Goal: Complete application form: Complete application form

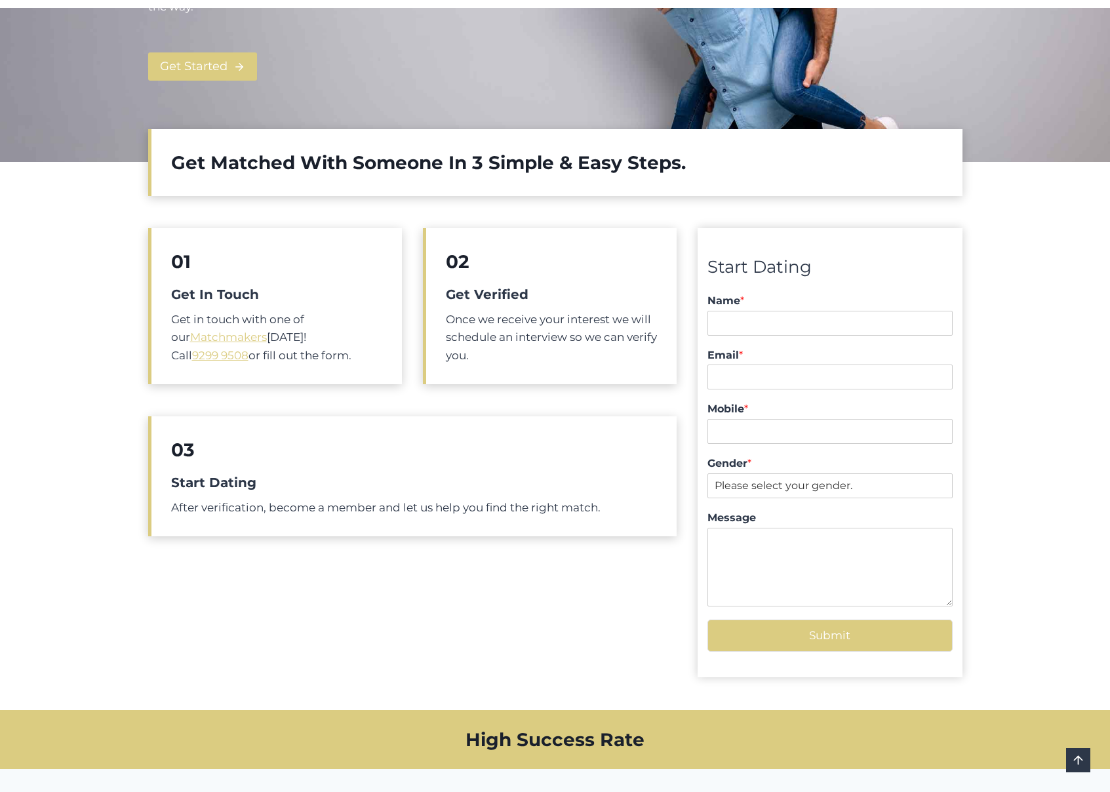
scroll to position [264, 0]
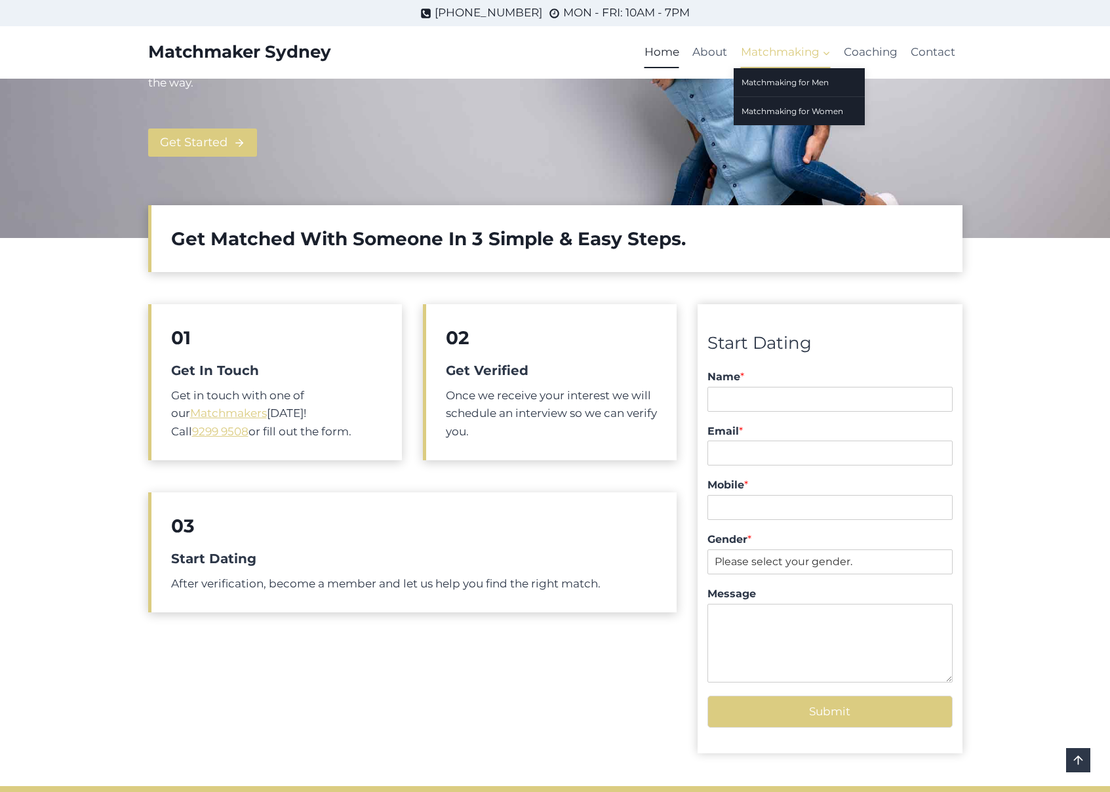
click at [763, 57] on span "Matchmaking Expand" at bounding box center [786, 52] width 90 height 18
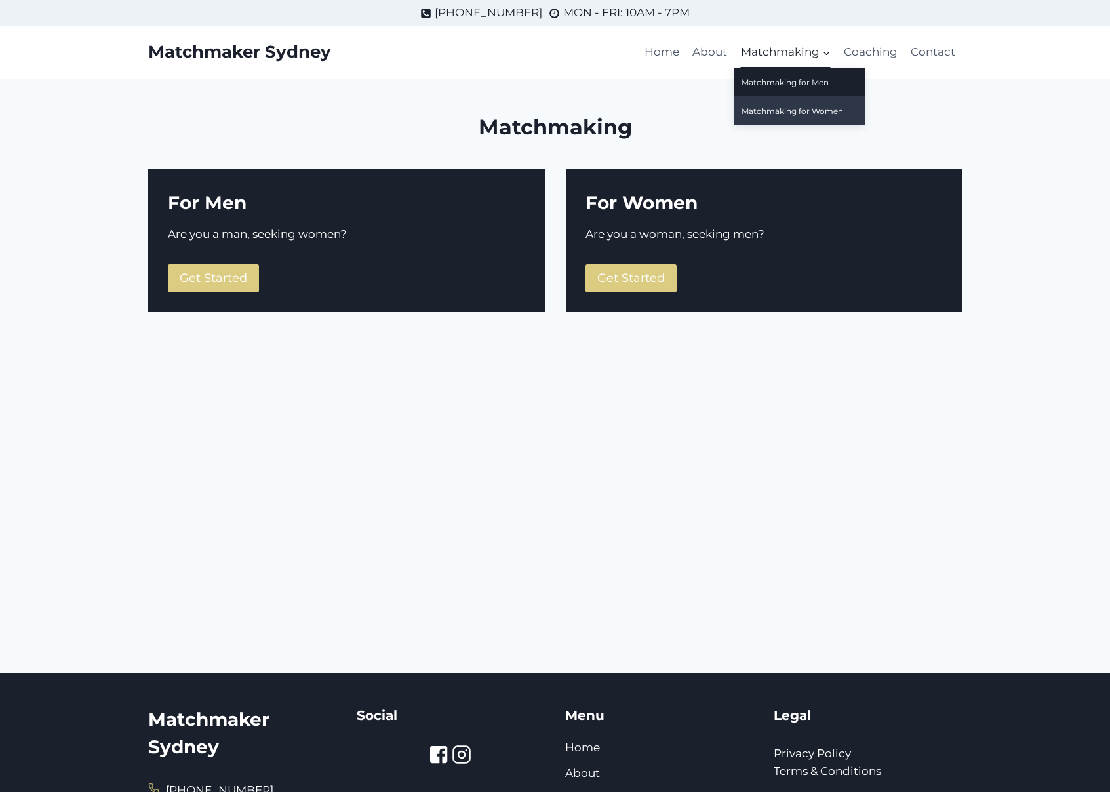
click at [767, 108] on link "Matchmaking for Women" at bounding box center [799, 111] width 131 height 28
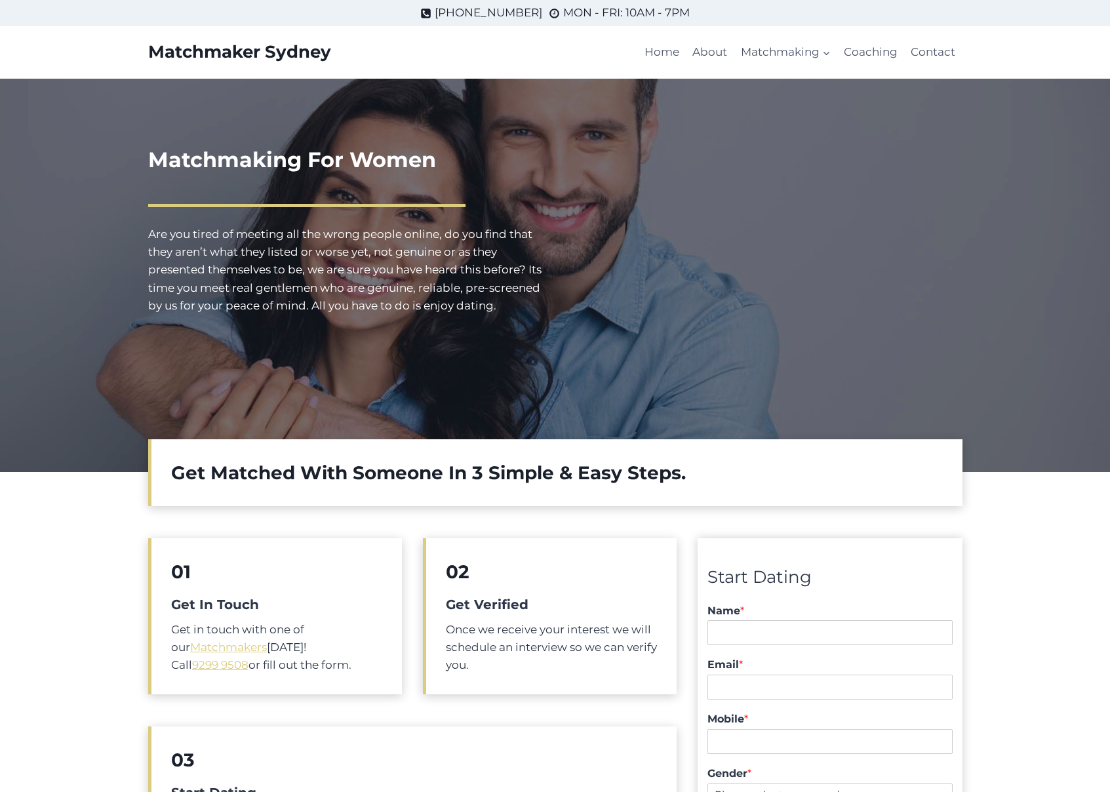
click at [211, 153] on h1 "Matchmaking For Women" at bounding box center [346, 159] width 397 height 31
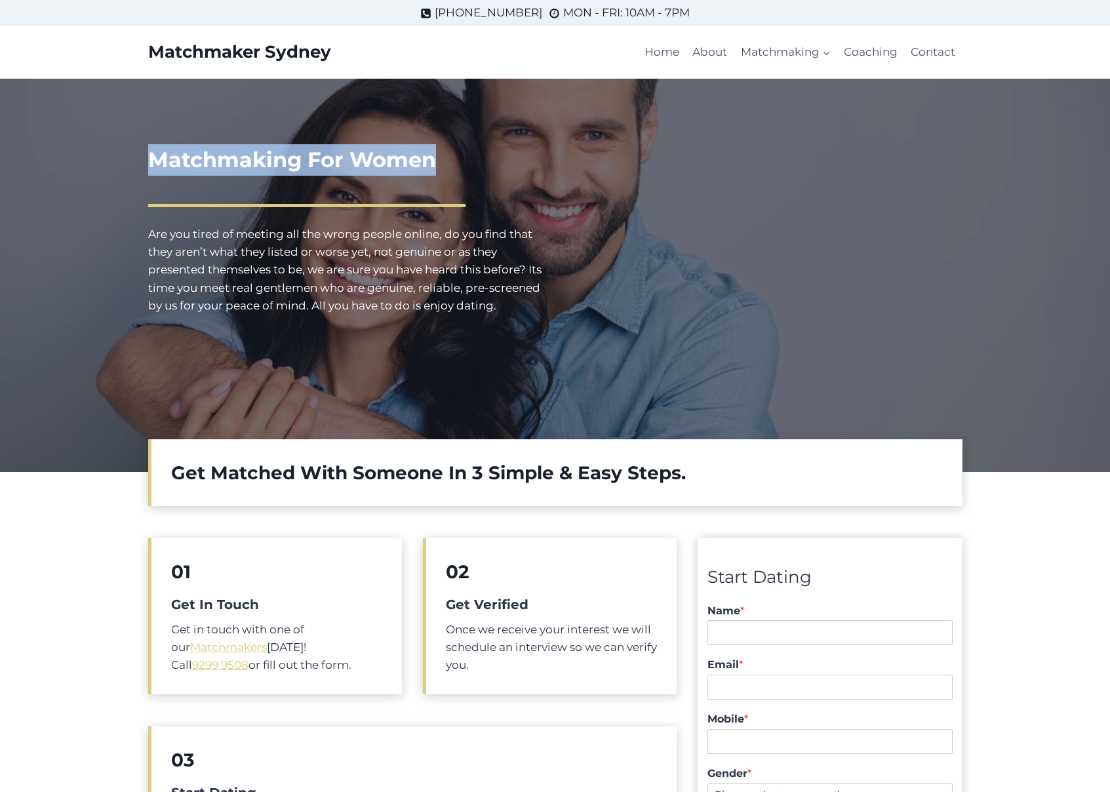
drag, startPoint x: 211, startPoint y: 153, endPoint x: 407, endPoint y: 167, distance: 196.6
click at [412, 169] on h1 "Matchmaking For Women" at bounding box center [346, 159] width 397 height 31
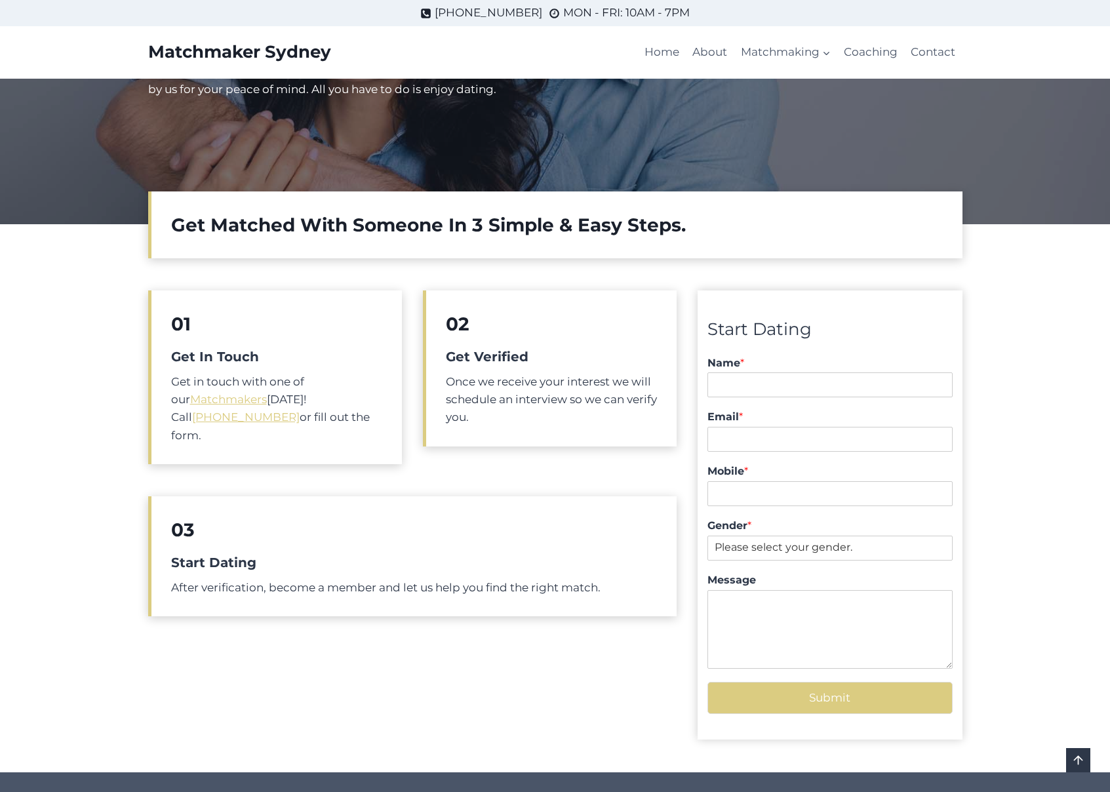
scroll to position [239, 0]
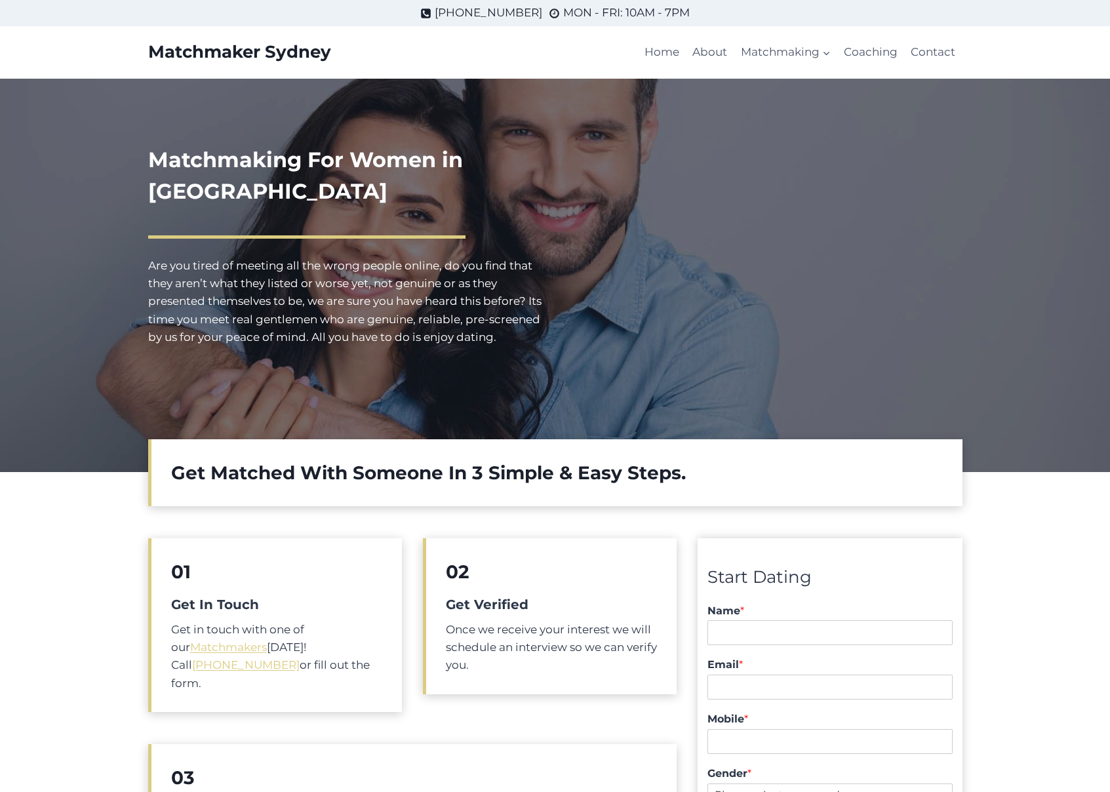
click at [227, 165] on h1 "Matchmaking For Women in [GEOGRAPHIC_DATA]" at bounding box center [346, 175] width 397 height 63
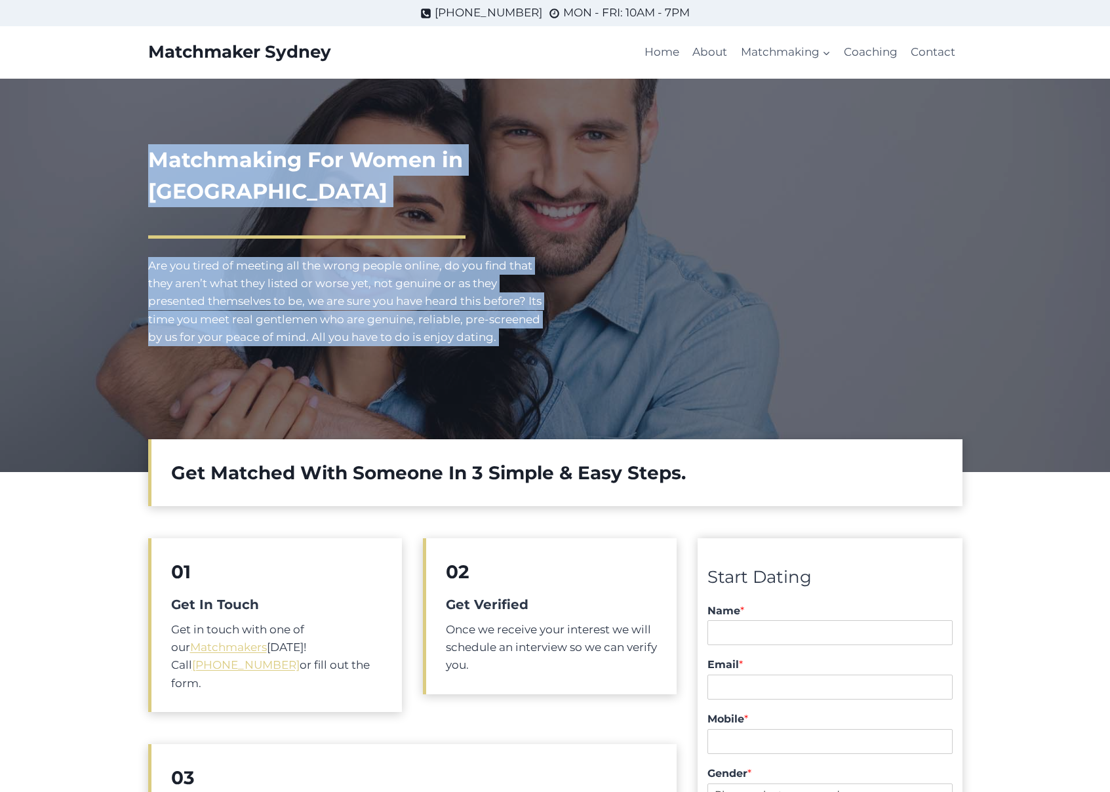
drag, startPoint x: 227, startPoint y: 165, endPoint x: 564, endPoint y: 178, distance: 337.4
click at [564, 178] on div "Matchmaking For Women in Hobart Are you tired of meeting all the wrong people o…" at bounding box center [555, 276] width 846 height 394
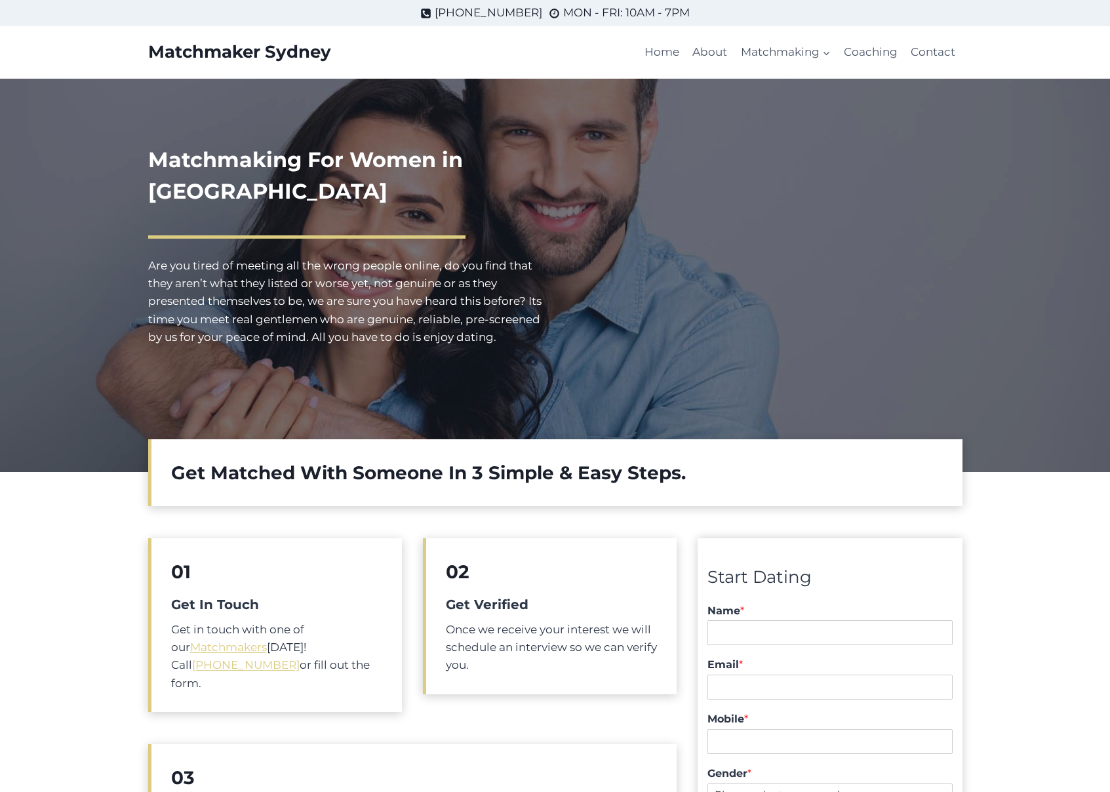
click at [466, 165] on h1 "Matchmaking For Women in Hobart" at bounding box center [346, 175] width 397 height 63
click at [285, 161] on h1 "Matchmaking For Women in Hobart" at bounding box center [346, 175] width 397 height 63
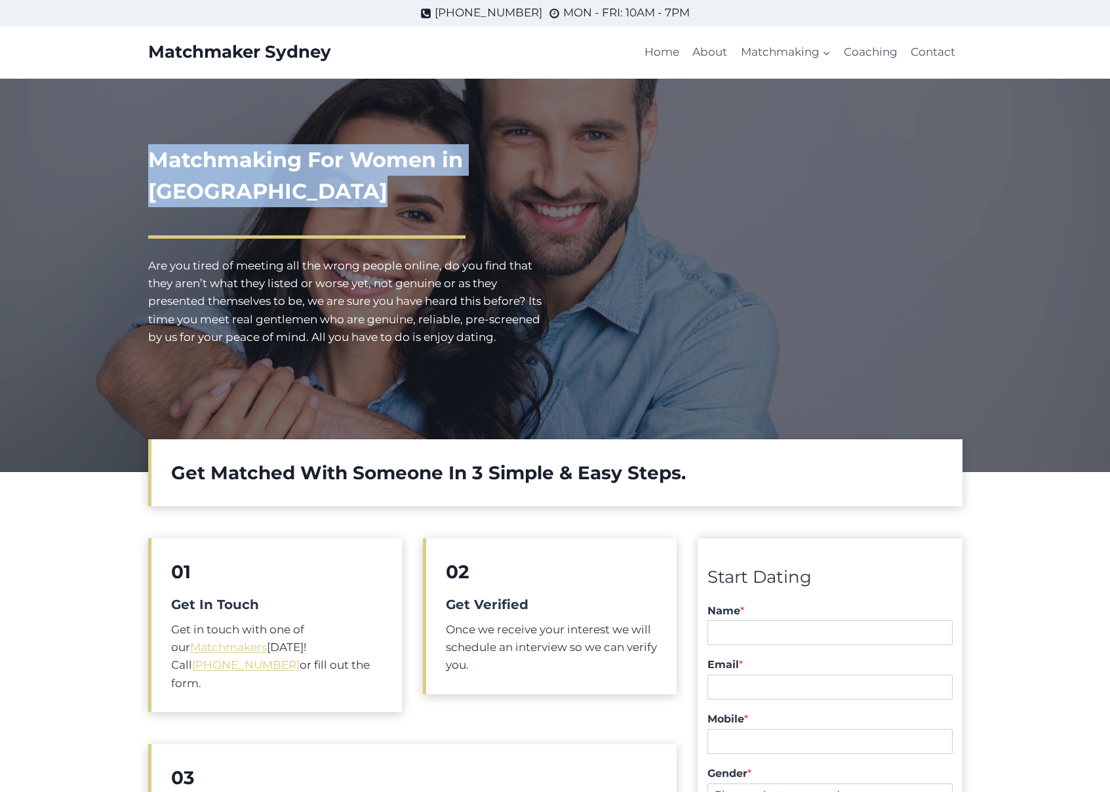
click at [285, 161] on h1 "Matchmaking For Women in Hobart" at bounding box center [346, 175] width 397 height 63
click at [365, 162] on h1 "Matchmaking For Women in Hobart" at bounding box center [346, 175] width 397 height 63
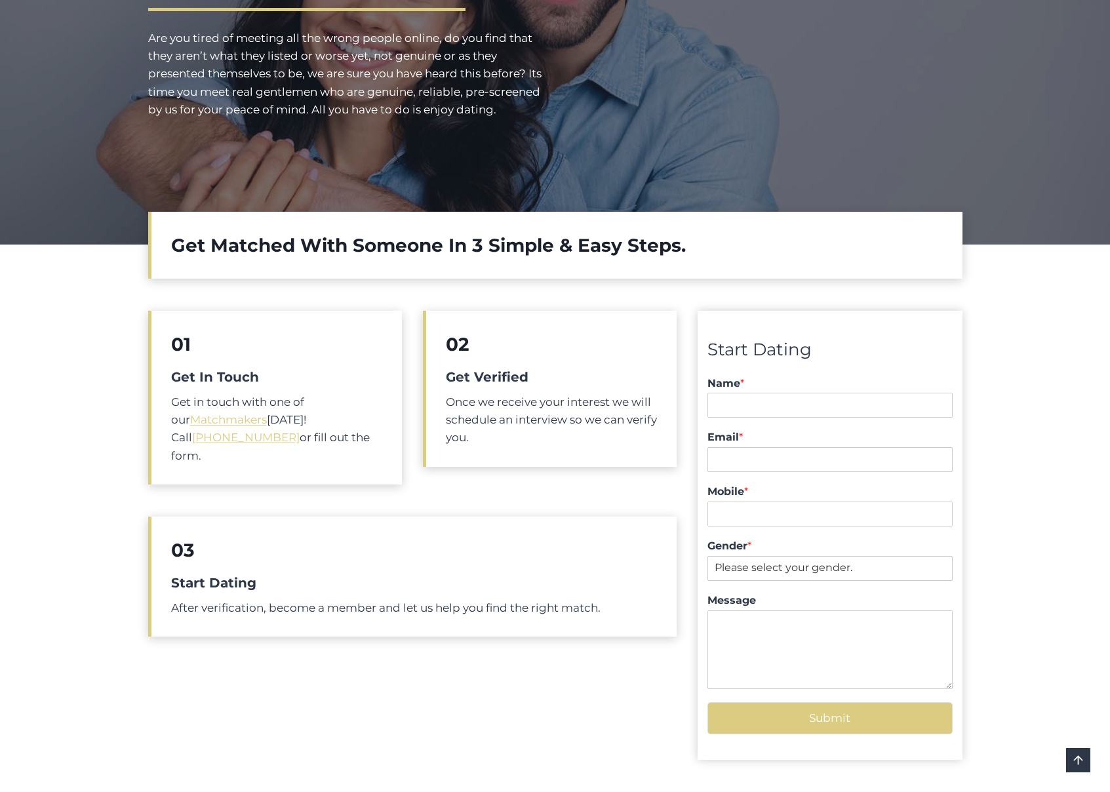
scroll to position [295, 0]
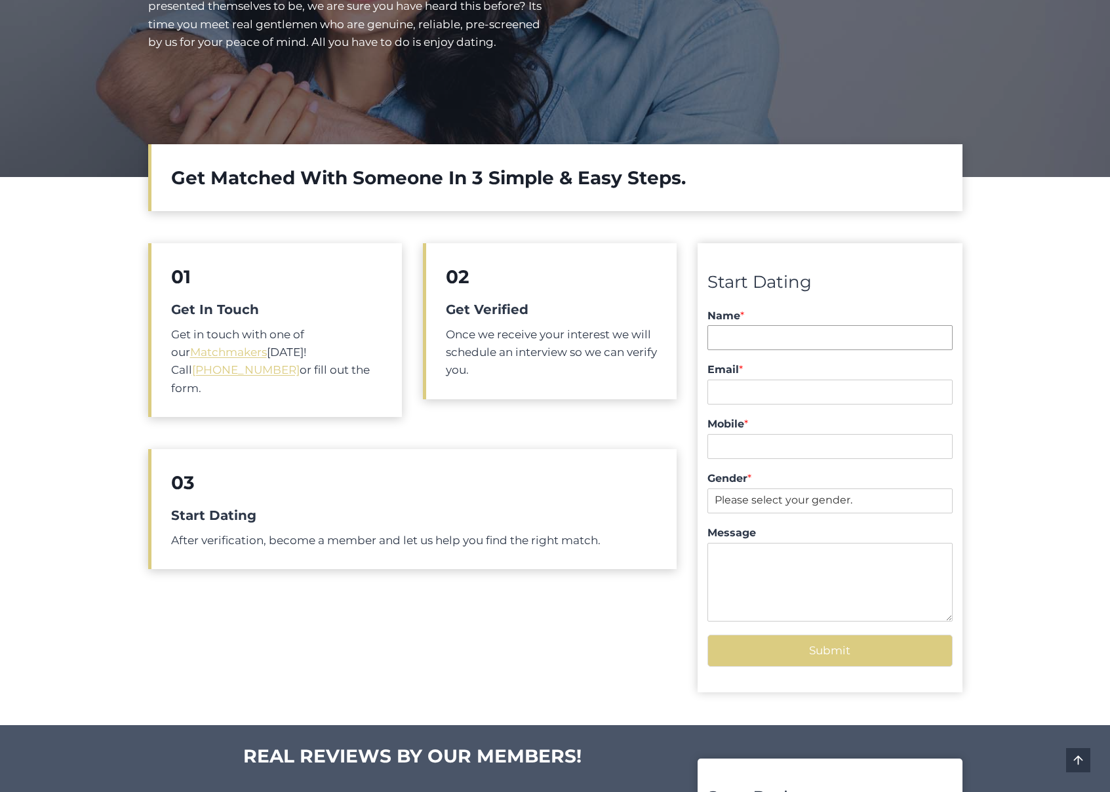
click at [758, 340] on input "Name *" at bounding box center [830, 337] width 245 height 25
type input "Rajko MMS"
type input "rajko@digitalpod.com.au"
type input "0405253206"
select select "[DEMOGRAPHIC_DATA]"
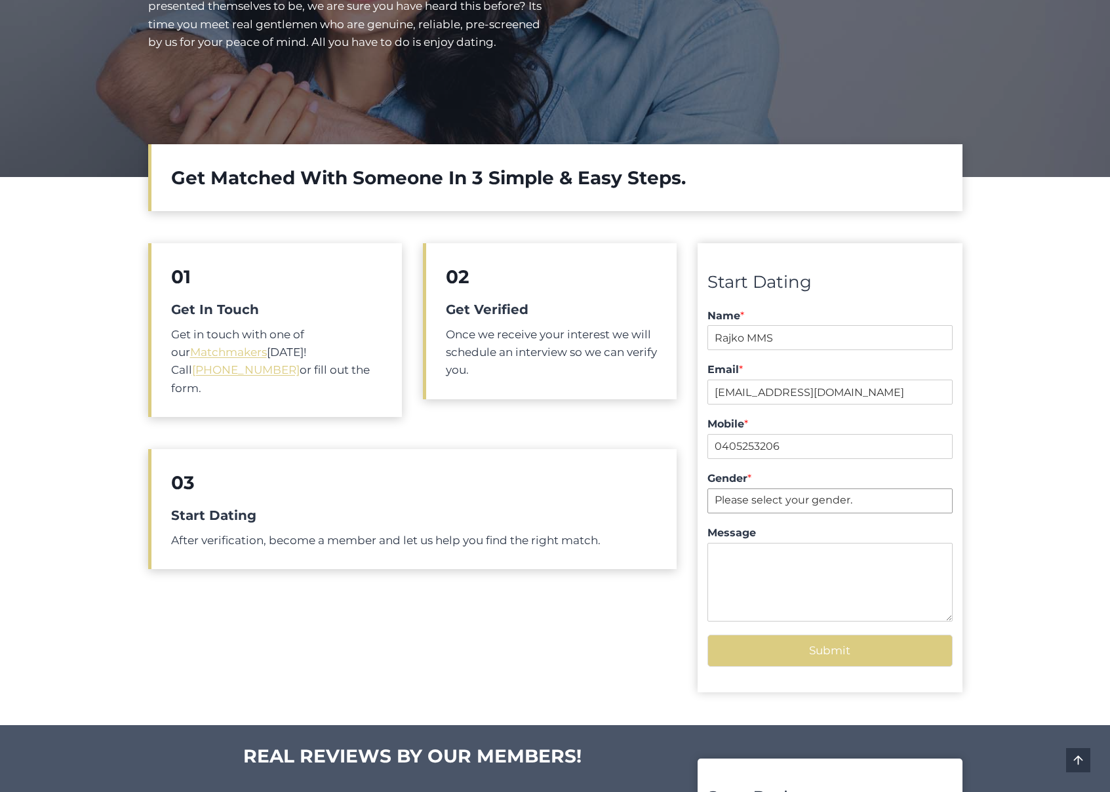
click at [708, 489] on select "Please select your gender. Male Female" at bounding box center [830, 501] width 245 height 25
type textarea "MMS Hobart Campaign 09:57am"
click at [849, 668] on div "Start Dating Name * Rajko MMS First - Last Email * rajko@digitalpod.com.au Mobi…" at bounding box center [830, 467] width 264 height 449
click at [833, 650] on button "Submit" at bounding box center [830, 651] width 245 height 32
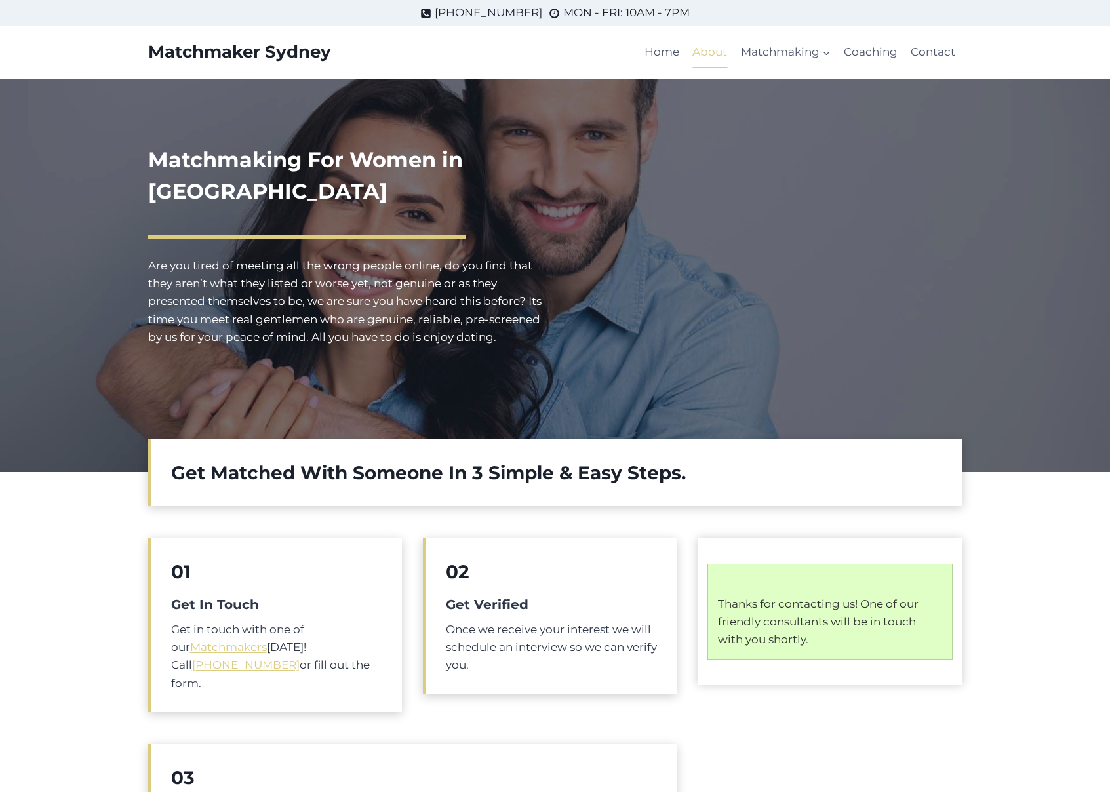
click at [697, 52] on link "About" at bounding box center [710, 52] width 48 height 31
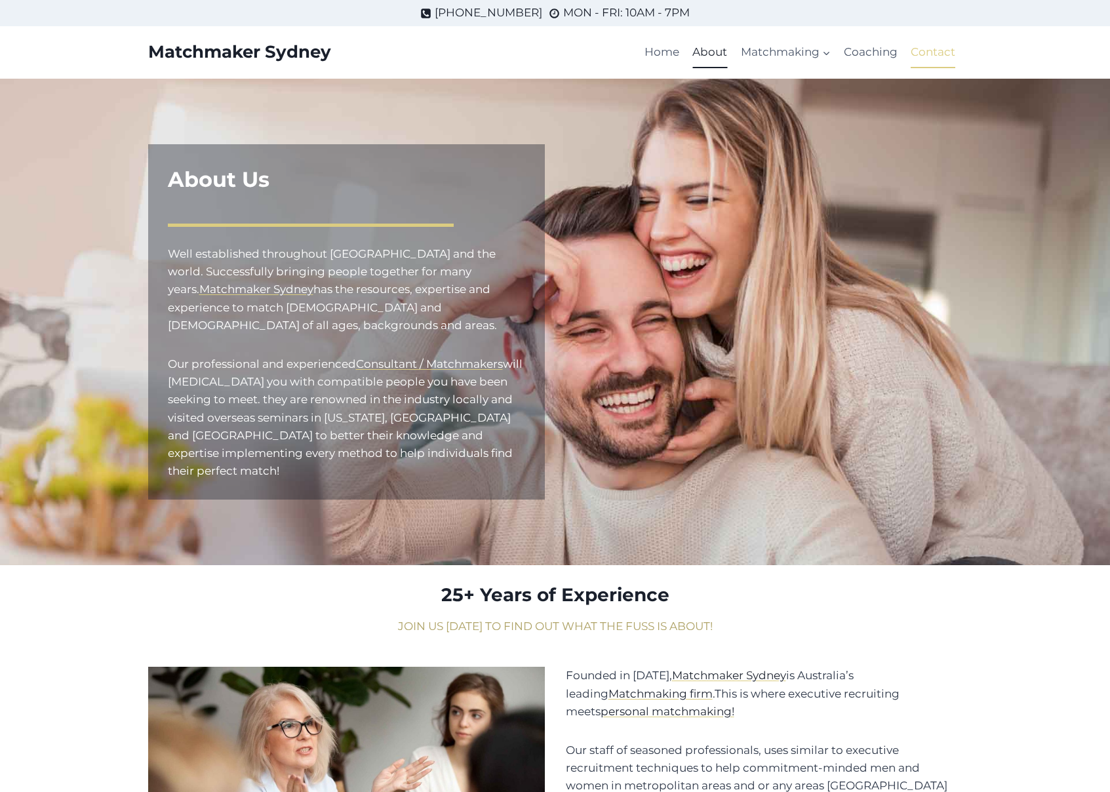
click at [918, 50] on link "Contact" at bounding box center [934, 52] width 58 height 31
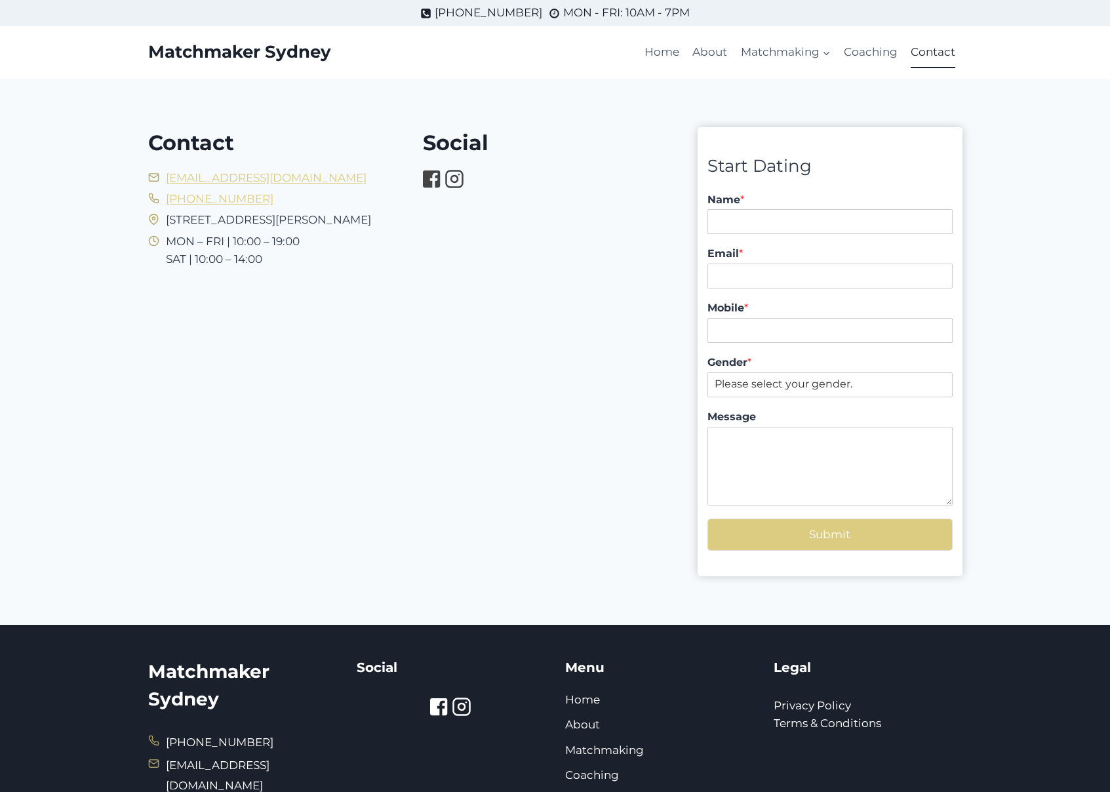
click at [922, 51] on link "Contact" at bounding box center [934, 52] width 58 height 31
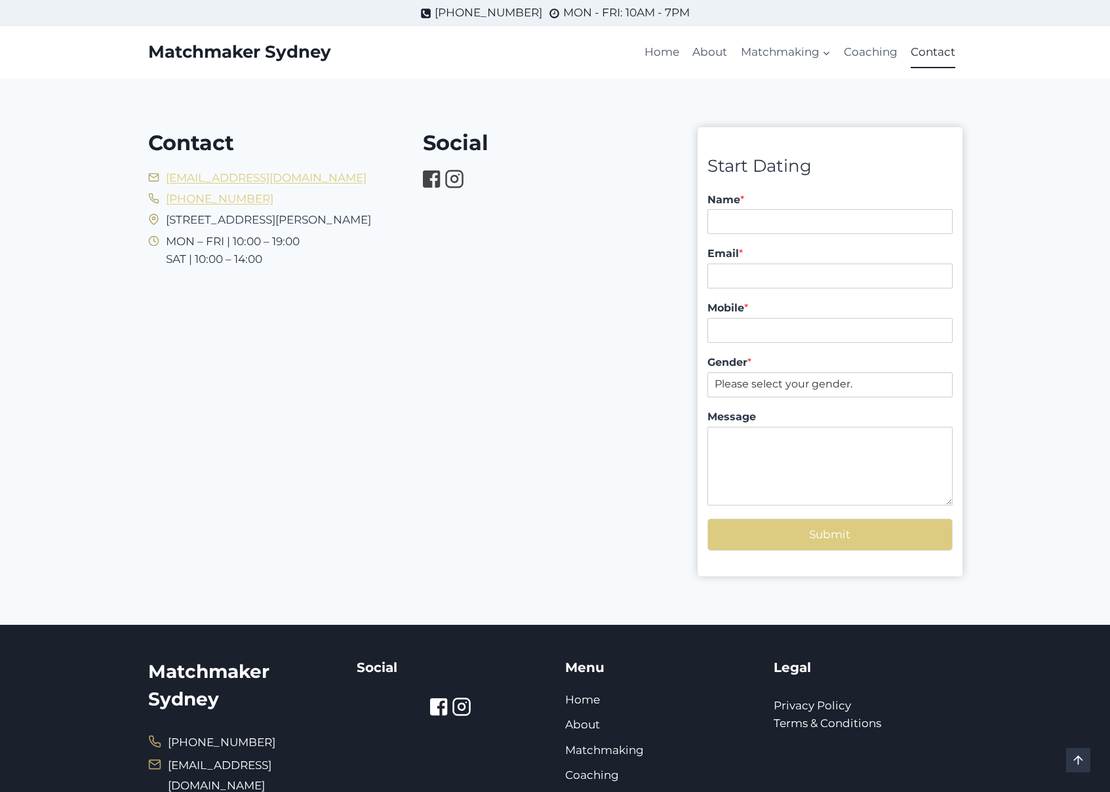
scroll to position [126, 0]
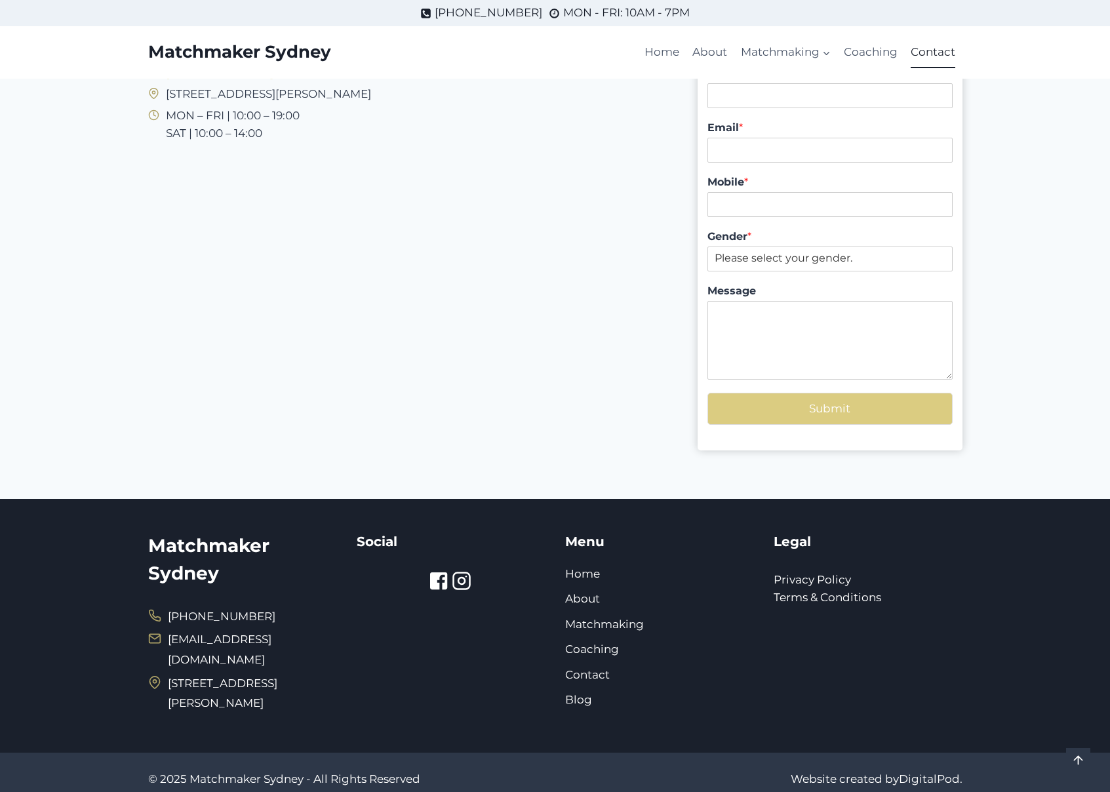
click at [108, 598] on div "Matchmaker Sydney (02) 9299 9508 info@matchmakersydney.com.au 123 Clarence Stre…" at bounding box center [555, 626] width 1110 height 254
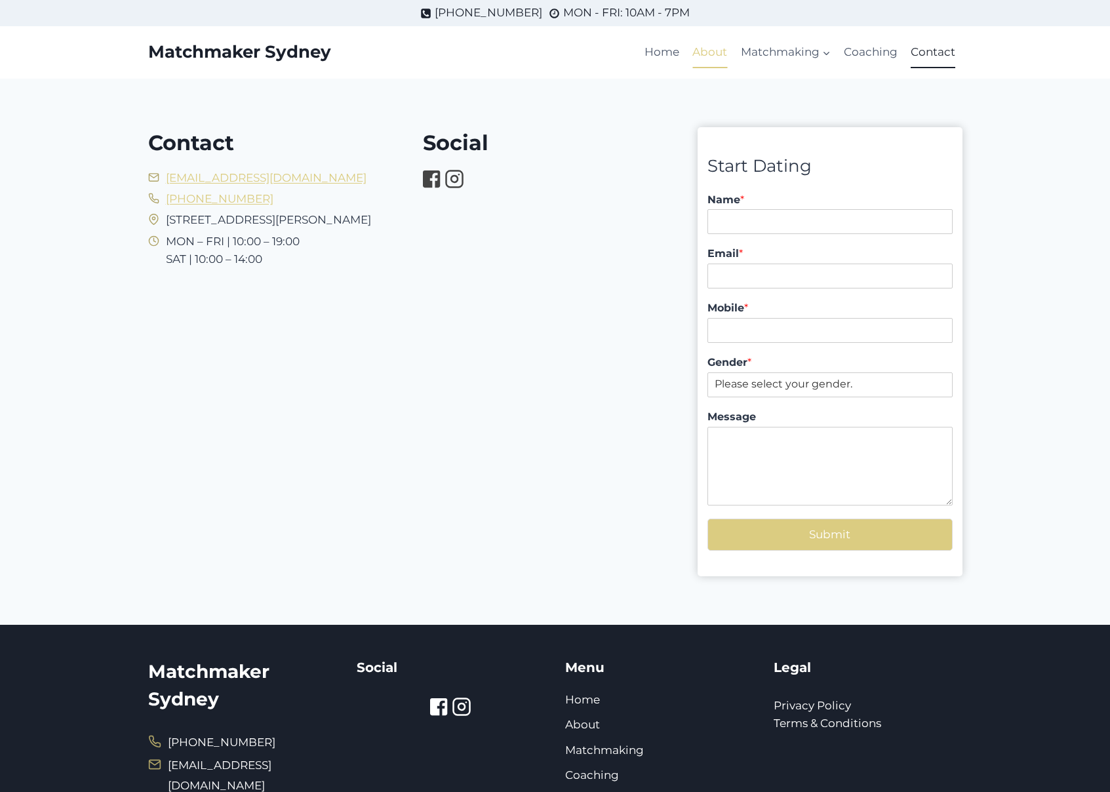
click at [714, 49] on link "About" at bounding box center [710, 52] width 48 height 31
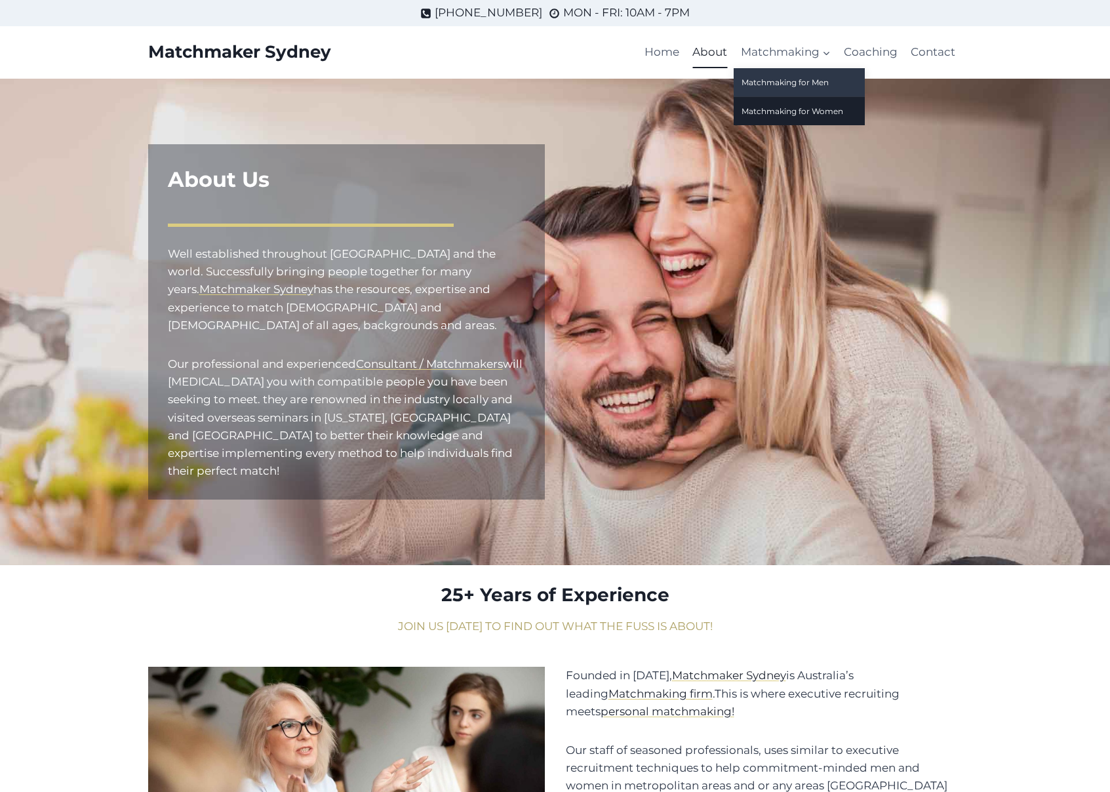
click at [784, 83] on link "Matchmaking for Men" at bounding box center [799, 82] width 131 height 28
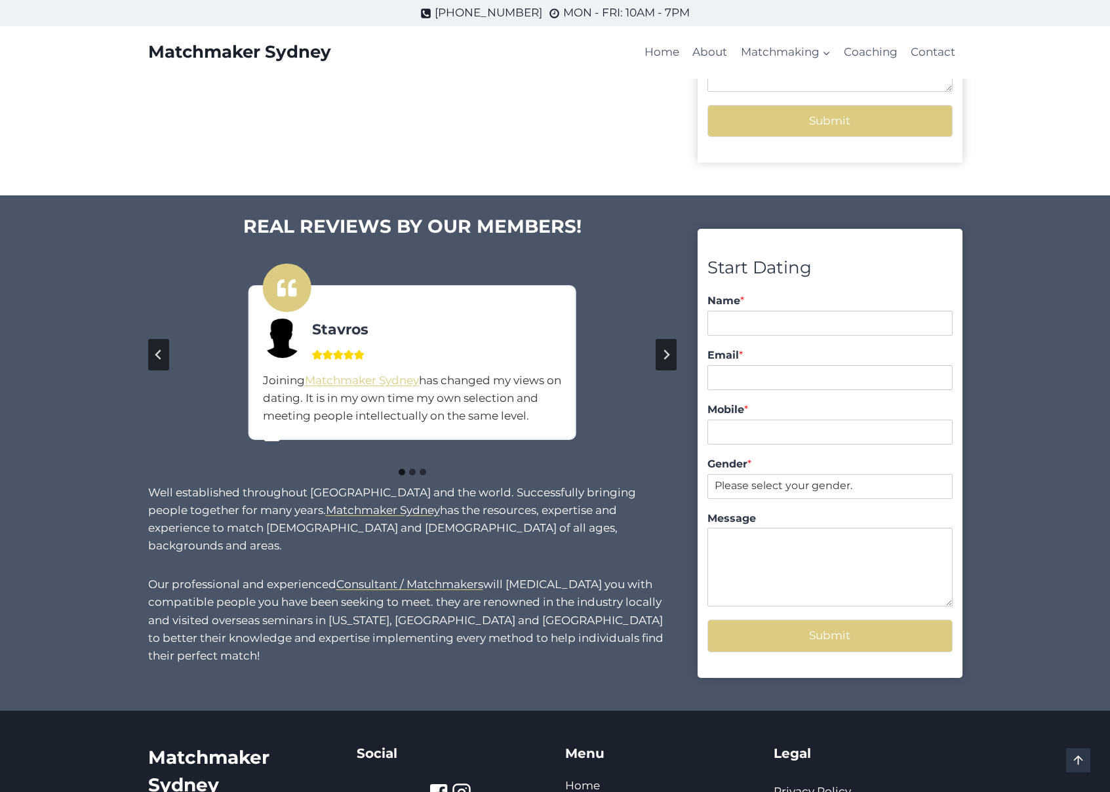
scroll to position [75, 0]
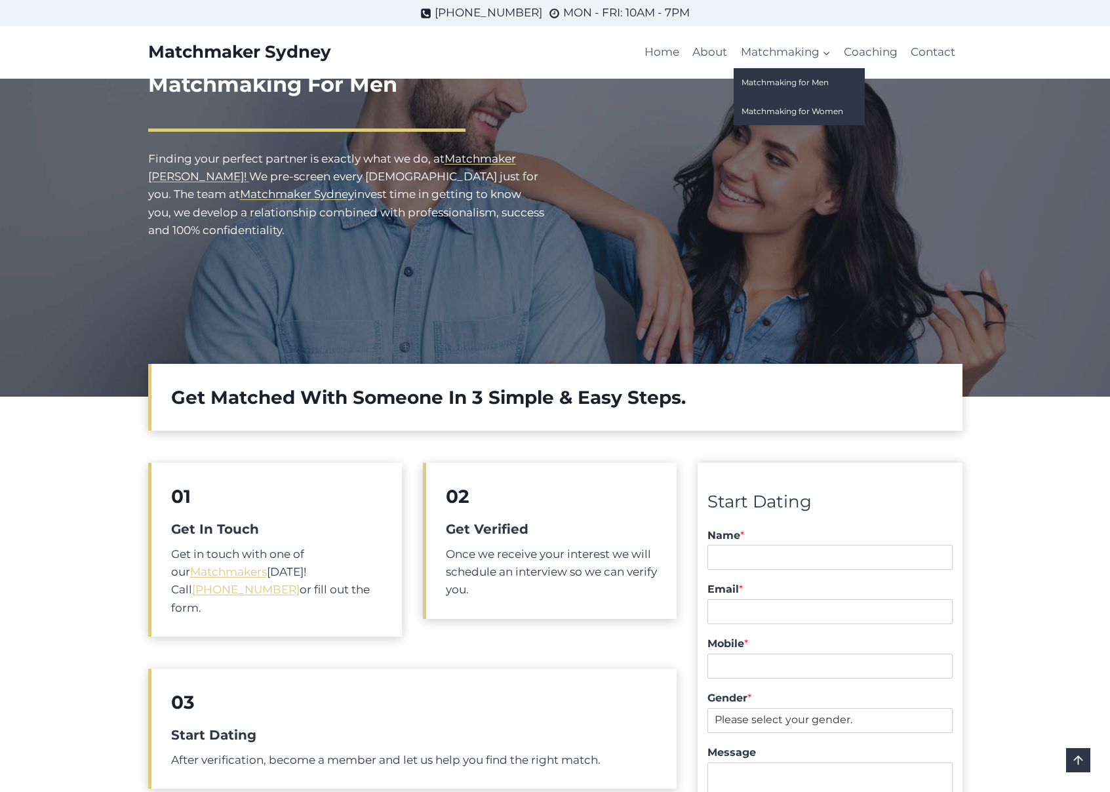
click at [769, 112] on link "Matchmaking for Women" at bounding box center [799, 111] width 131 height 28
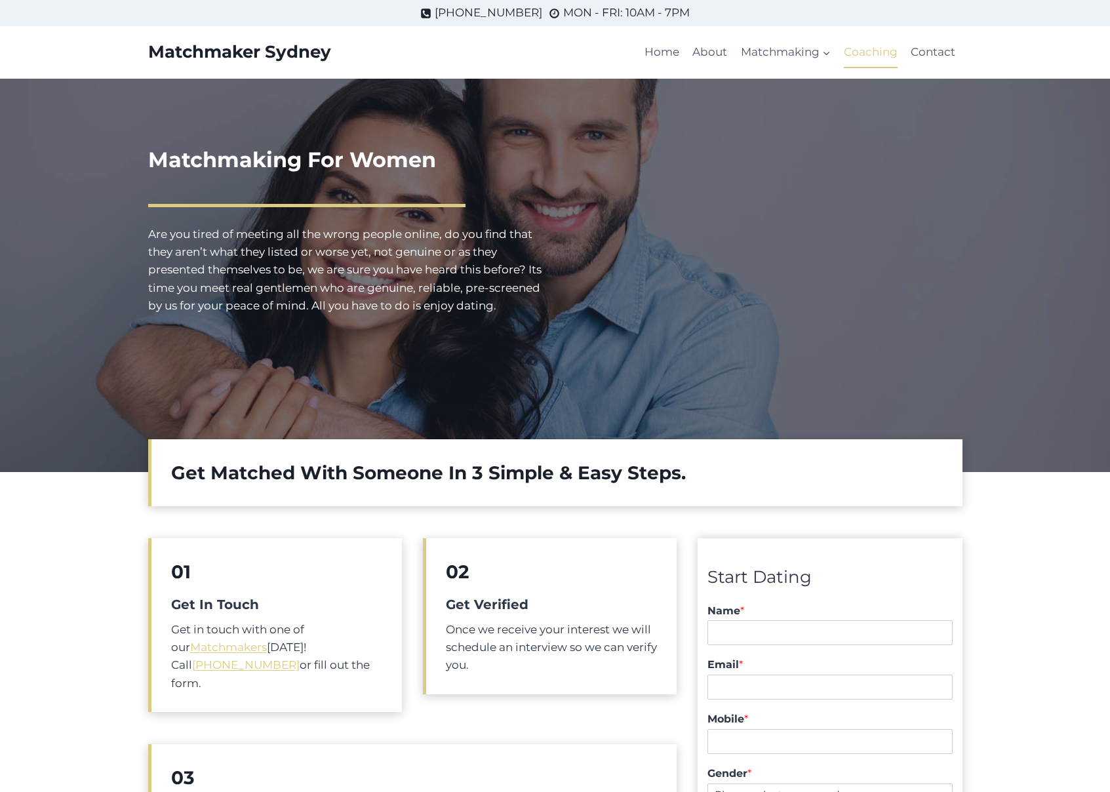
click at [866, 58] on link "Coaching" at bounding box center [871, 52] width 67 height 31
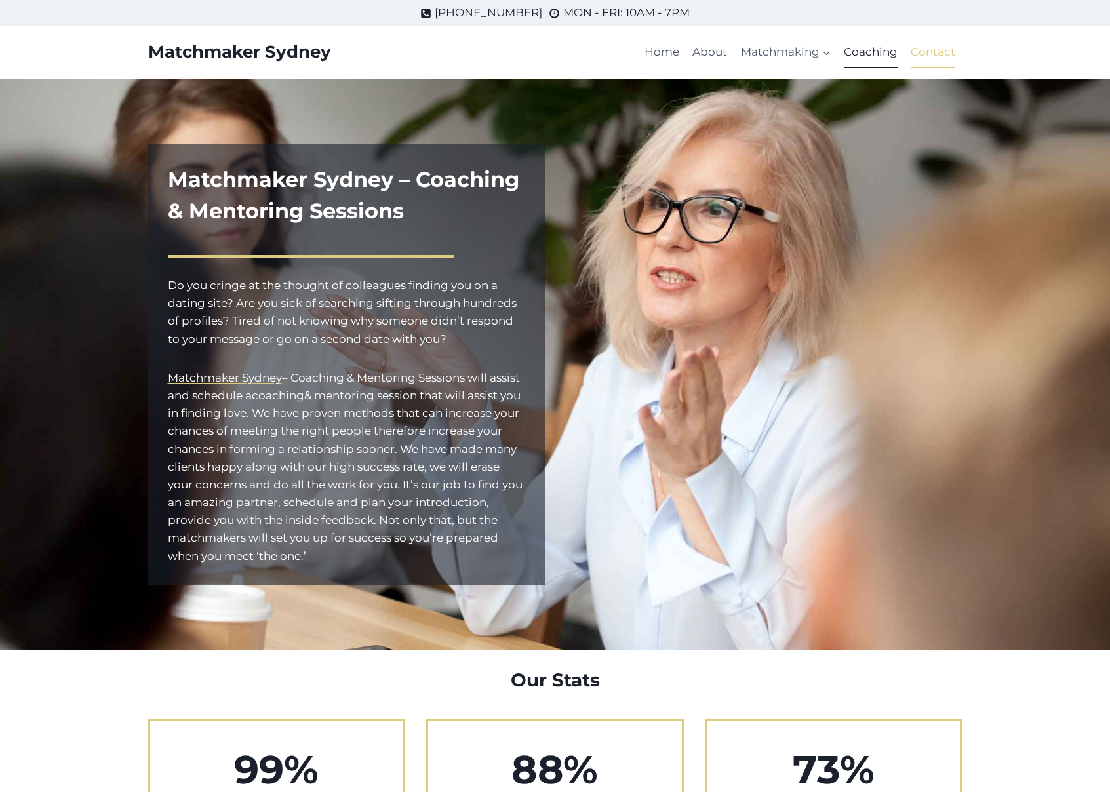
click at [925, 49] on link "Contact" at bounding box center [934, 52] width 58 height 31
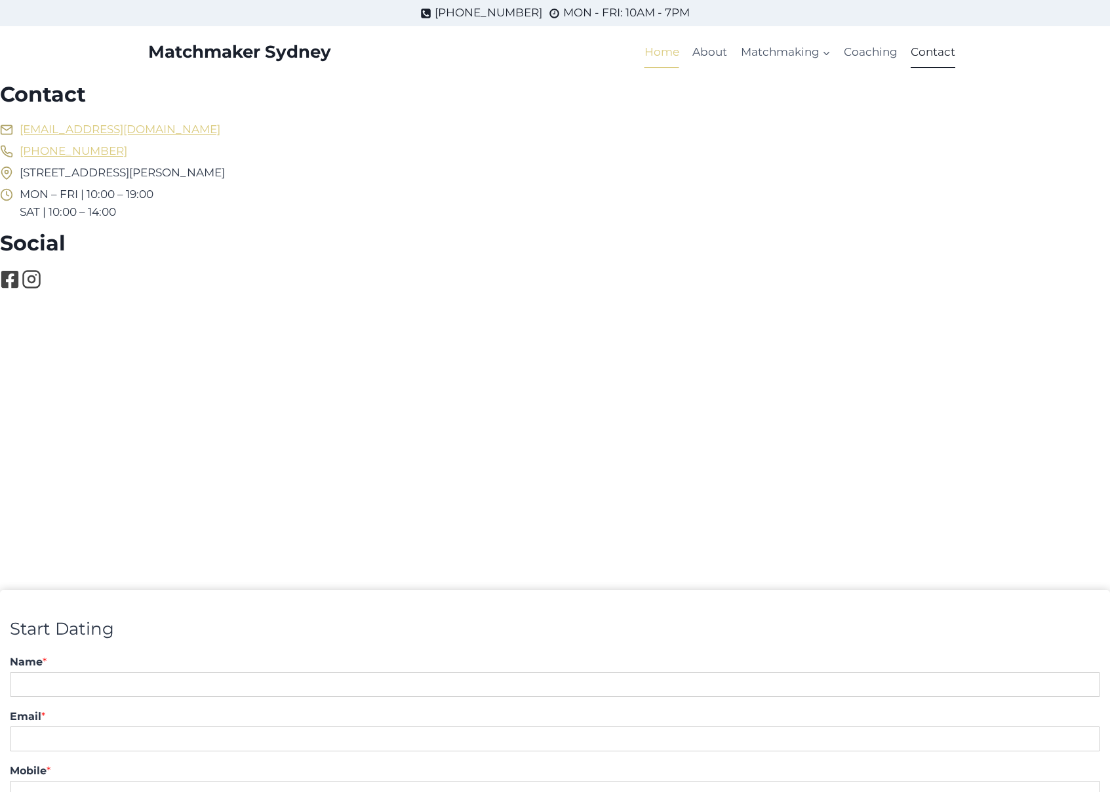
click at [673, 54] on link "Home" at bounding box center [662, 52] width 48 height 31
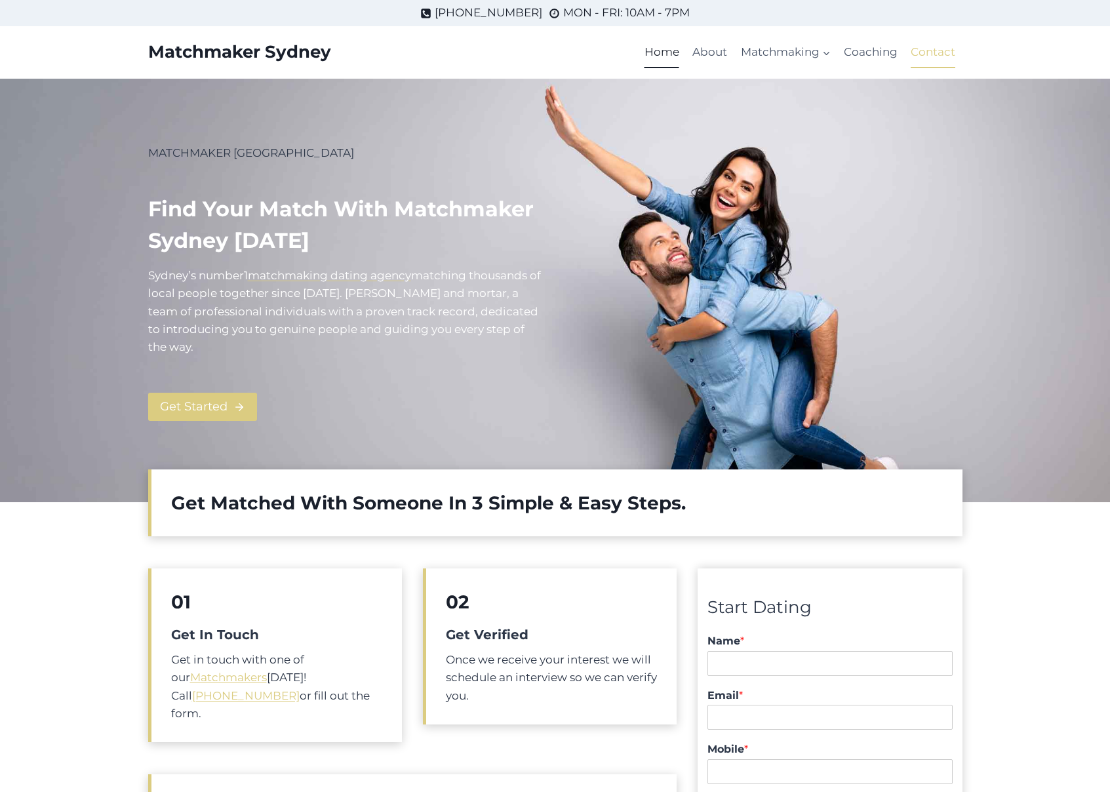
click at [922, 52] on link "Contact" at bounding box center [934, 52] width 58 height 31
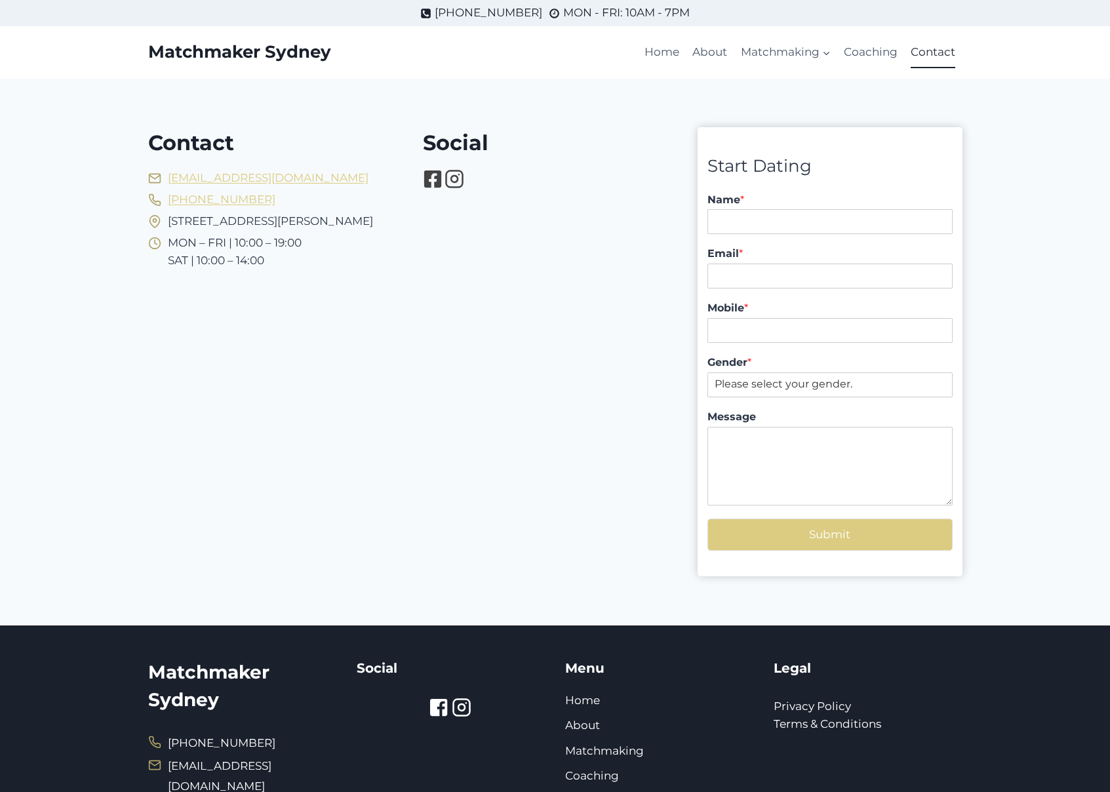
click at [672, 97] on div "Contact [EMAIL_ADDRESS][DOMAIN_NAME] [PHONE_NUMBER] [STREET_ADDRESS][PERSON_NAM…" at bounding box center [555, 352] width 846 height 547
